Goal: Information Seeking & Learning: Learn about a topic

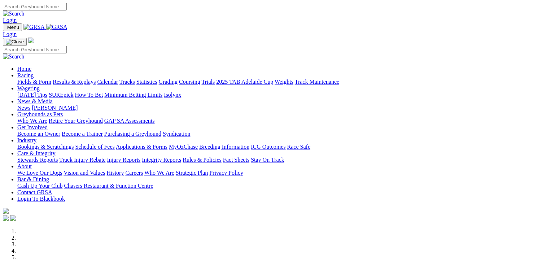
click at [22, 79] on link "Fields & Form" at bounding box center [34, 82] width 34 height 6
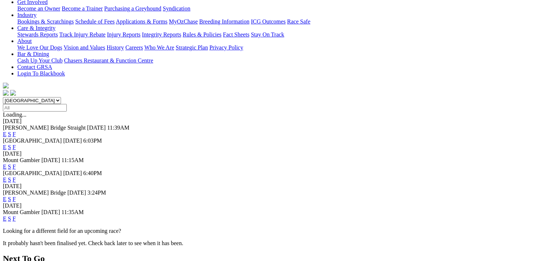
scroll to position [144, 0]
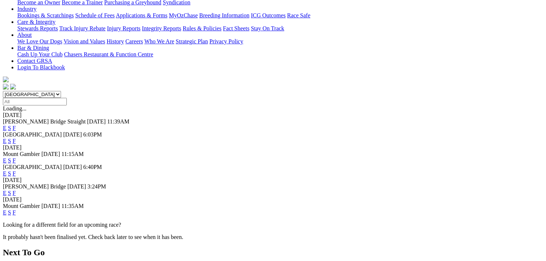
click at [6, 157] on link "E" at bounding box center [5, 160] width 4 height 6
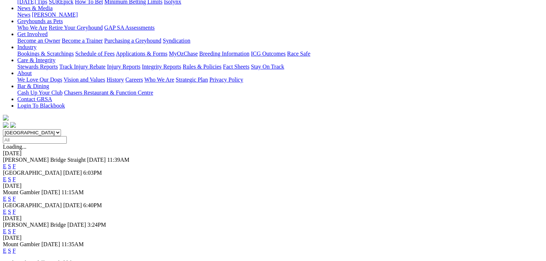
scroll to position [108, 0]
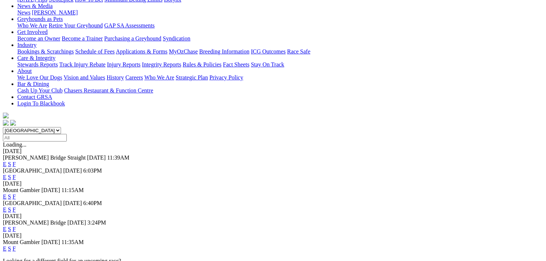
click at [16, 193] on link "F" at bounding box center [14, 196] width 3 height 6
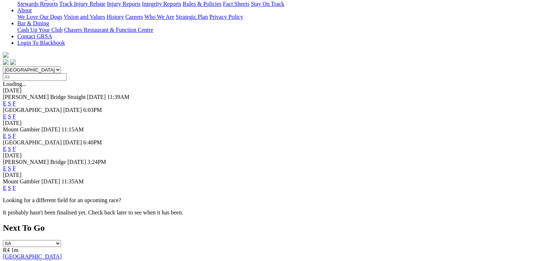
scroll to position [180, 0]
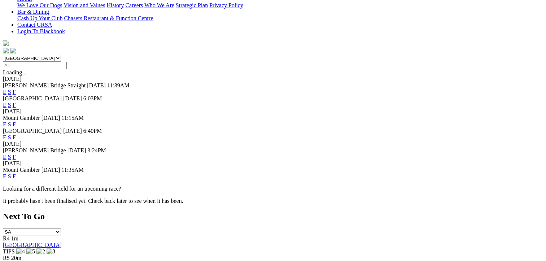
click at [16, 173] on link "F" at bounding box center [14, 176] width 3 height 6
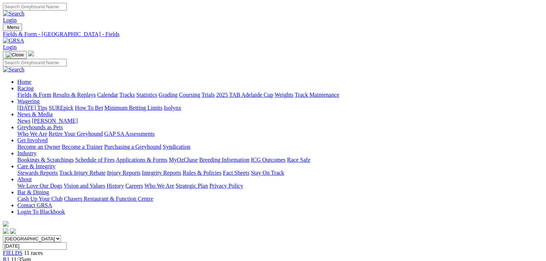
click at [200, 92] on link "Coursing" at bounding box center [189, 95] width 21 height 6
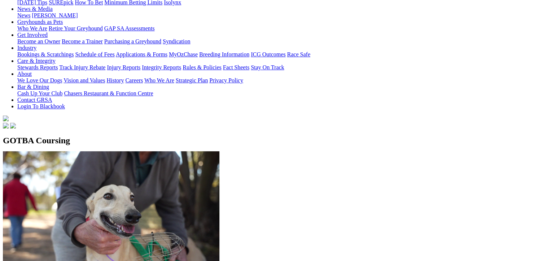
scroll to position [144, 0]
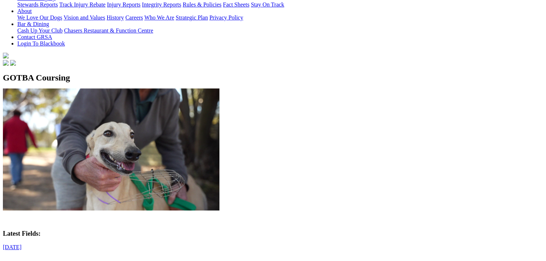
scroll to position [180, 0]
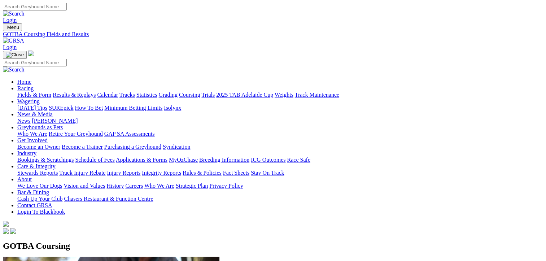
click at [34, 85] on link "Racing" at bounding box center [25, 88] width 16 height 6
